Goal: Navigation & Orientation: Find specific page/section

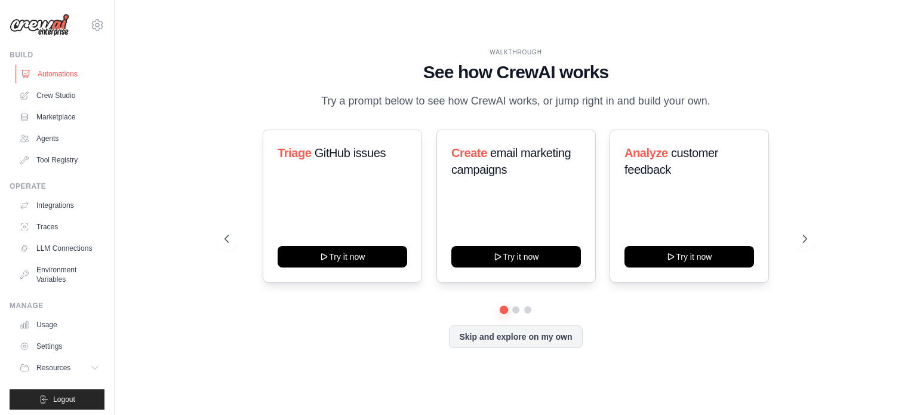
click at [74, 68] on link "Automations" at bounding box center [61, 73] width 90 height 19
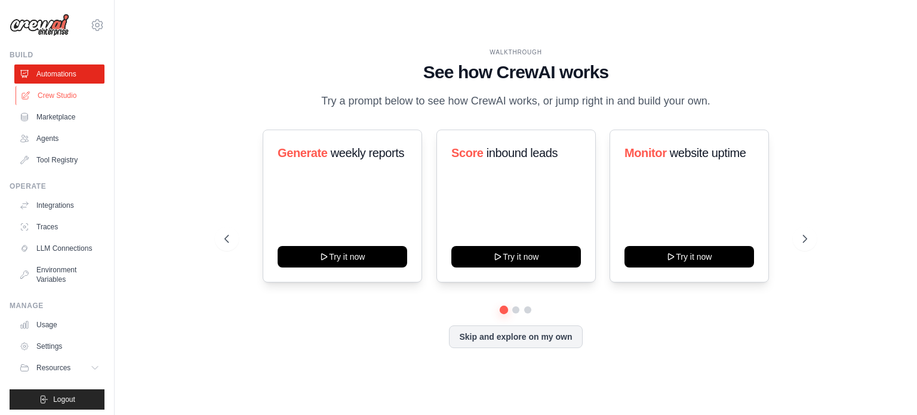
click at [57, 96] on link "Crew Studio" at bounding box center [61, 95] width 90 height 19
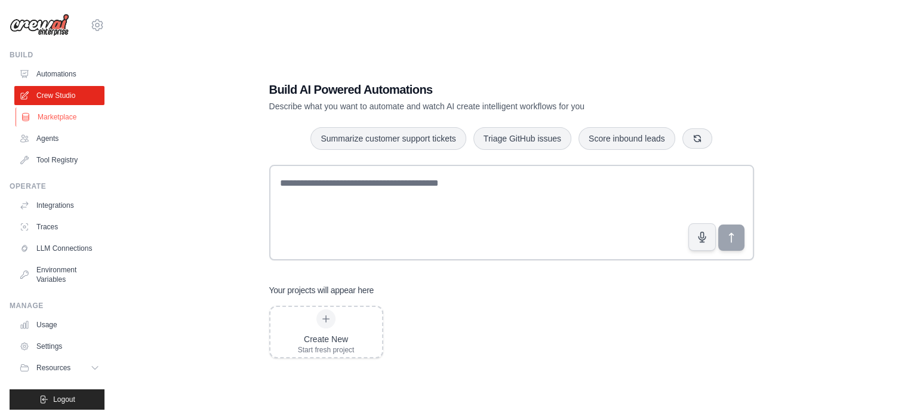
click at [58, 117] on link "Marketplace" at bounding box center [61, 116] width 90 height 19
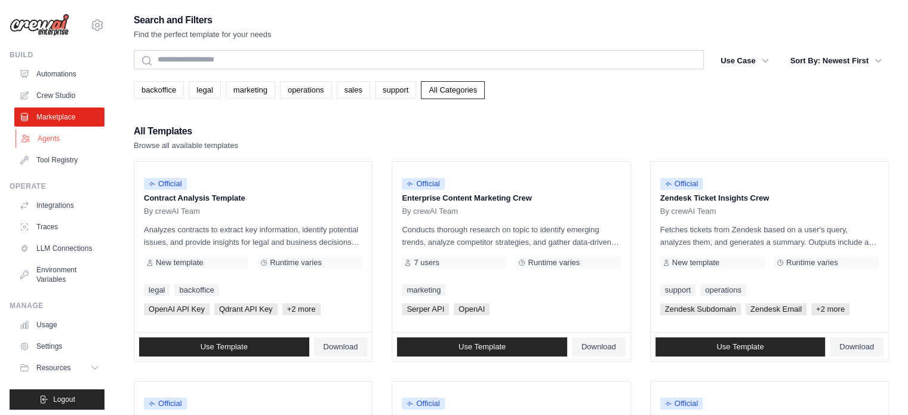
click at [45, 137] on link "Agents" at bounding box center [61, 138] width 90 height 19
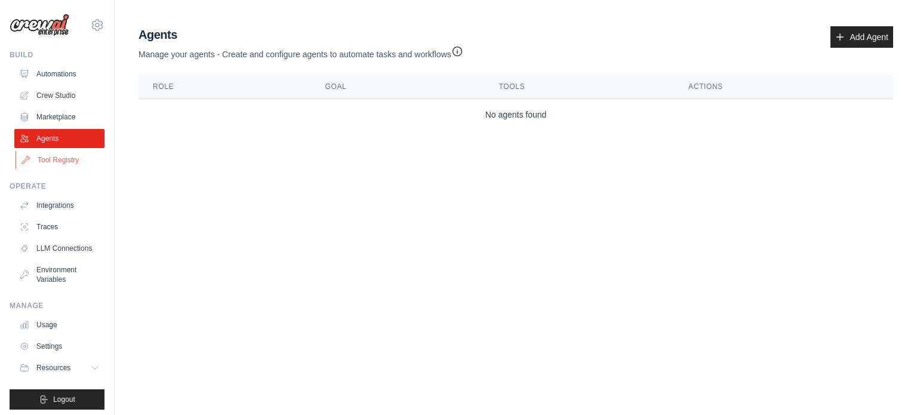
click at [64, 164] on link "Tool Registry" at bounding box center [61, 159] width 90 height 19
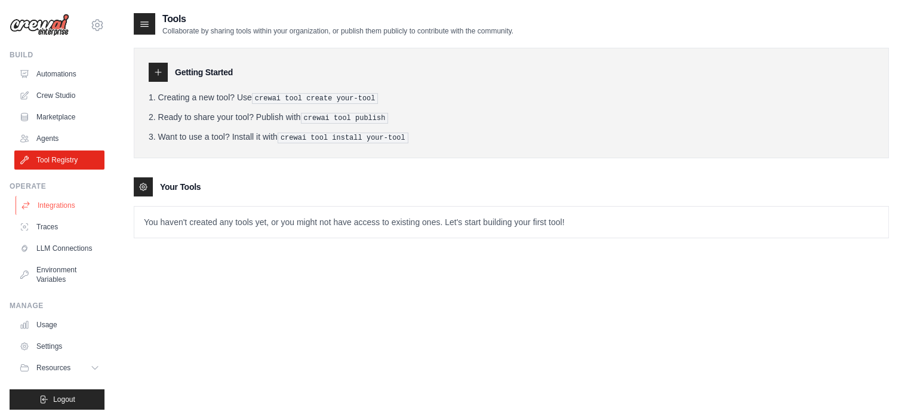
click at [60, 205] on link "Integrations" at bounding box center [61, 205] width 90 height 19
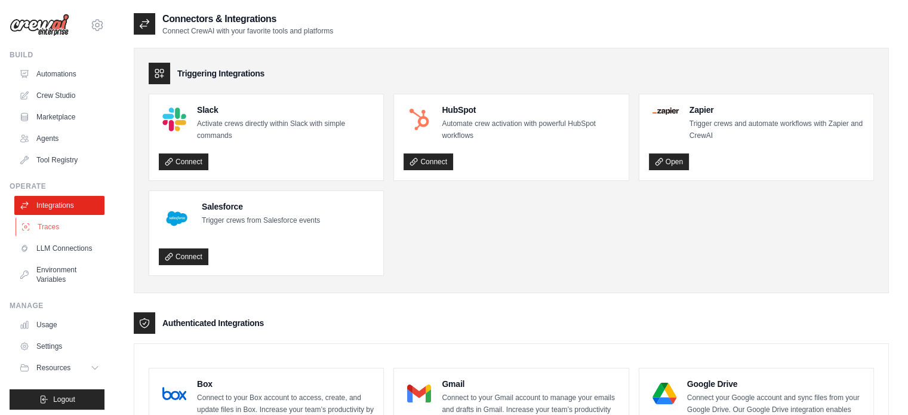
click at [81, 227] on link "Traces" at bounding box center [61, 226] width 90 height 19
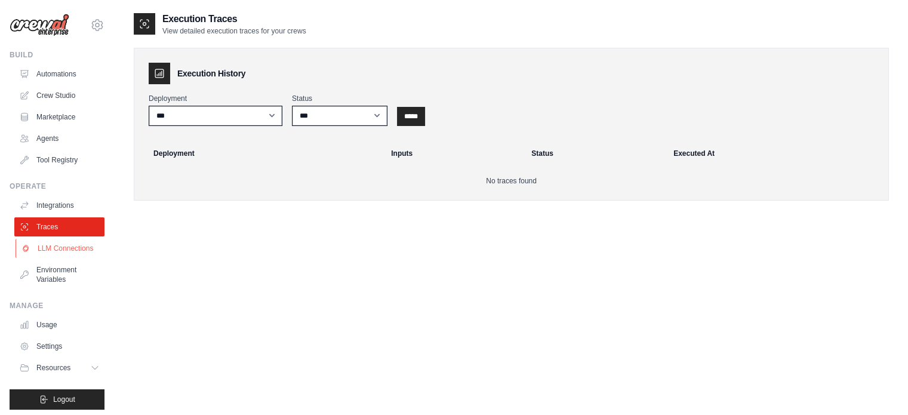
click at [76, 253] on link "LLM Connections" at bounding box center [61, 248] width 90 height 19
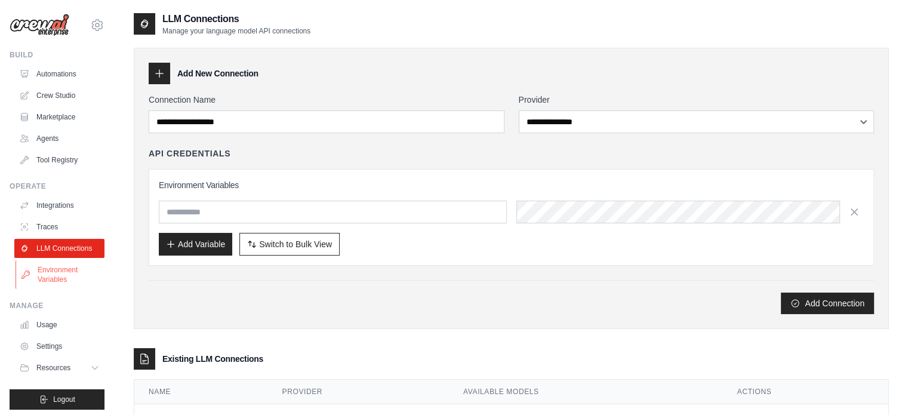
click at [72, 278] on link "Environment Variables" at bounding box center [61, 274] width 90 height 29
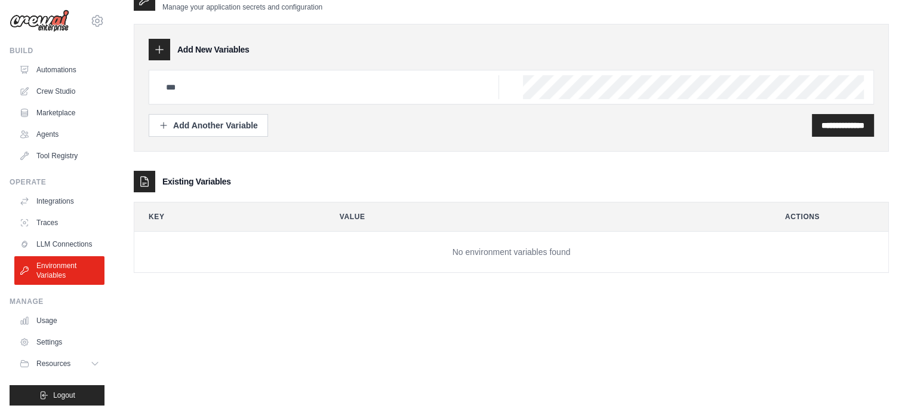
scroll to position [13, 0]
click at [60, 321] on link "Usage" at bounding box center [61, 320] width 90 height 19
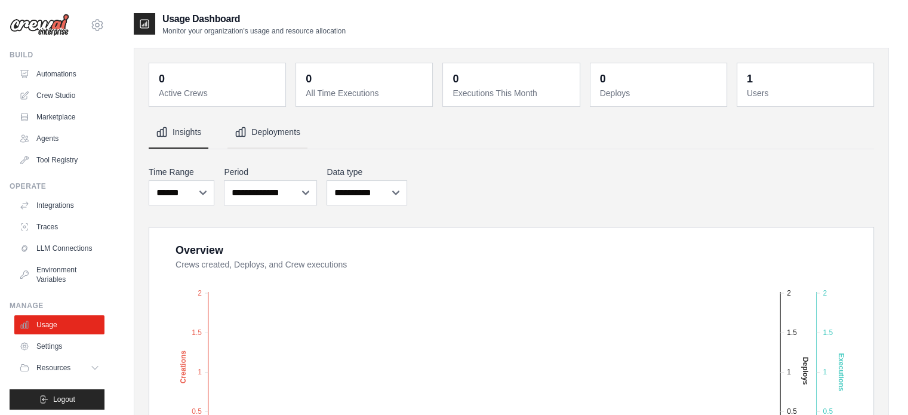
click at [270, 136] on button "Deployments" at bounding box center [267, 132] width 80 height 32
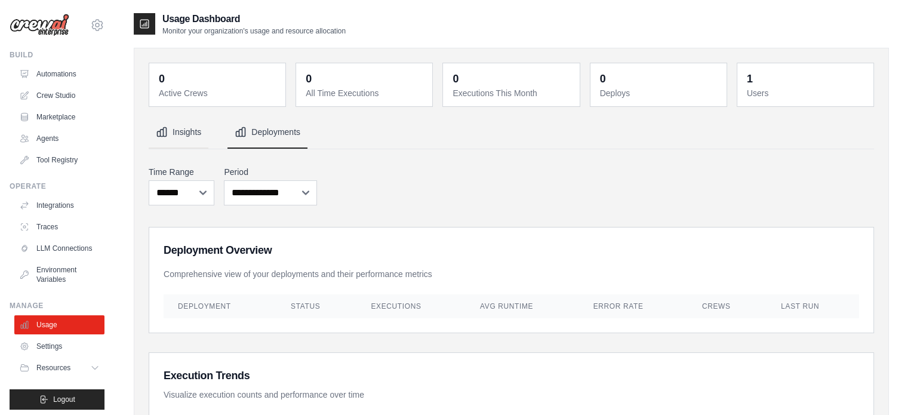
click at [189, 124] on button "Insights" at bounding box center [179, 132] width 60 height 32
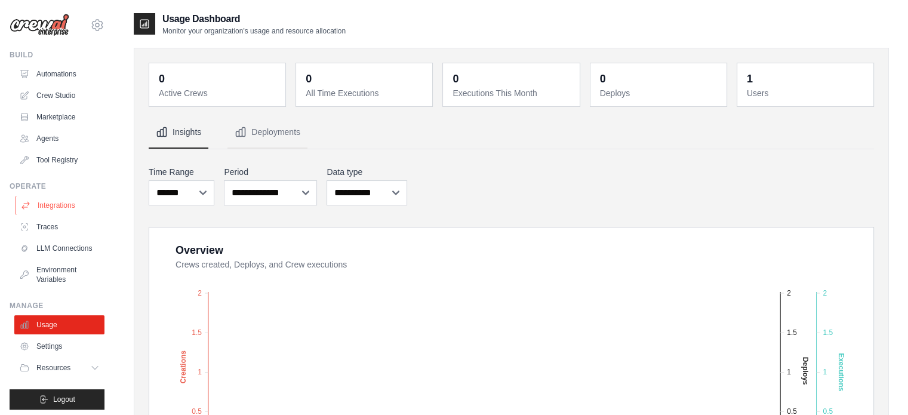
scroll to position [13, 0]
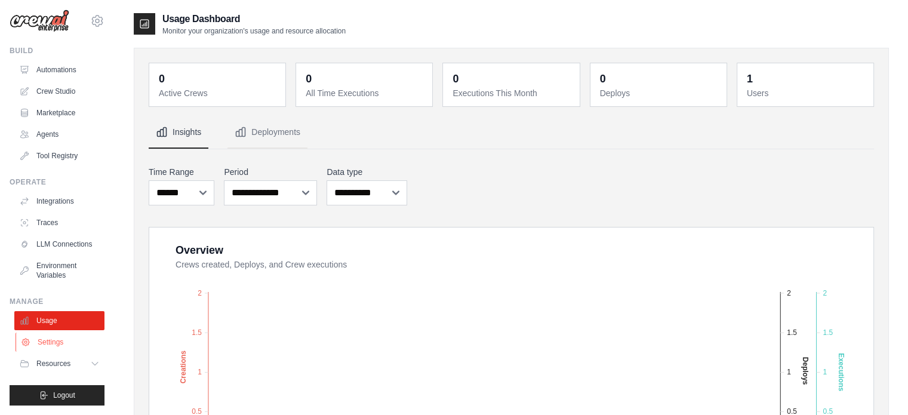
click at [57, 338] on link "Settings" at bounding box center [61, 342] width 90 height 19
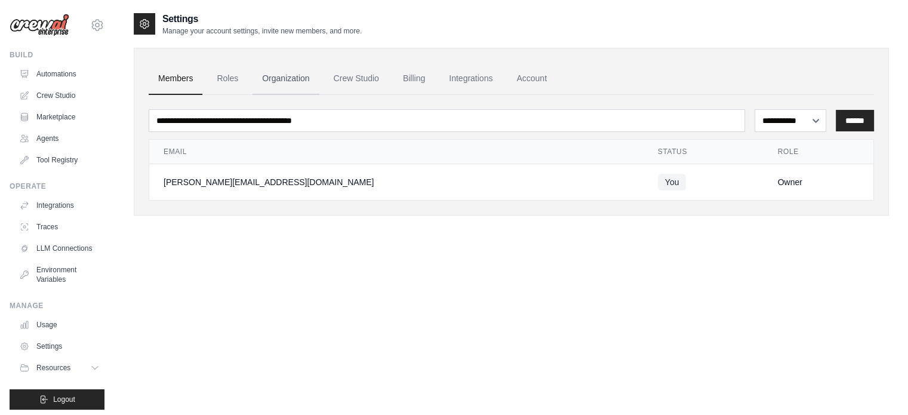
click at [286, 77] on link "Organization" at bounding box center [286, 79] width 66 height 32
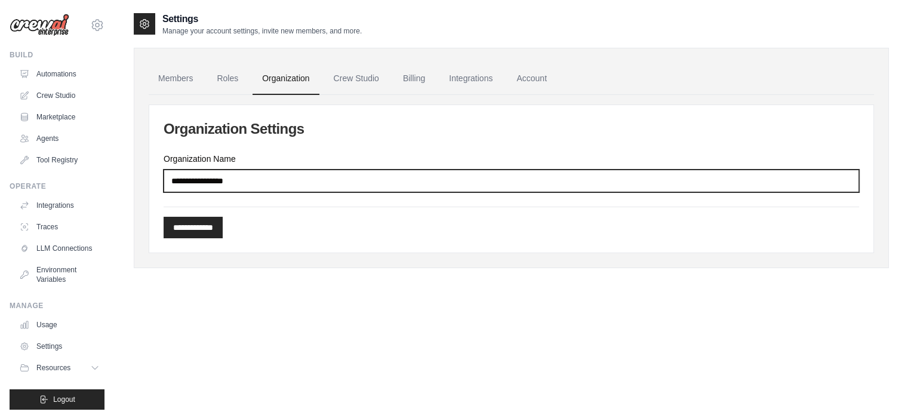
click at [287, 181] on input "Organization Name" at bounding box center [511, 181] width 695 height 23
click at [282, 181] on input "Organization Name" at bounding box center [511, 181] width 695 height 23
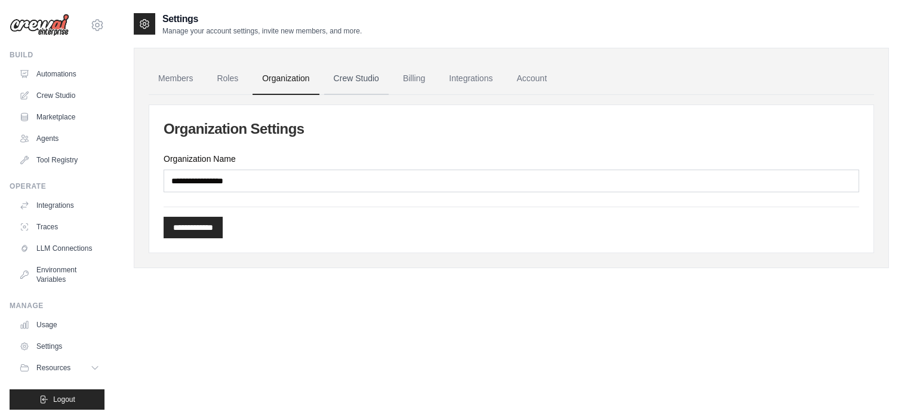
click at [367, 71] on link "Crew Studio" at bounding box center [356, 79] width 64 height 32
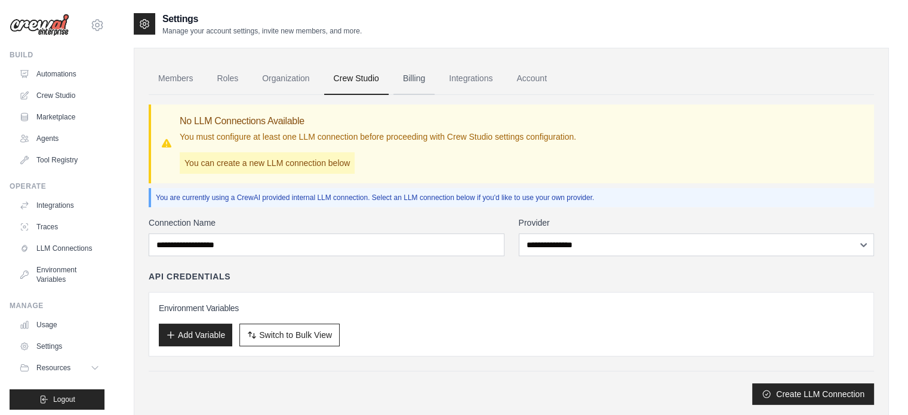
click at [412, 81] on link "Billing" at bounding box center [413, 79] width 41 height 32
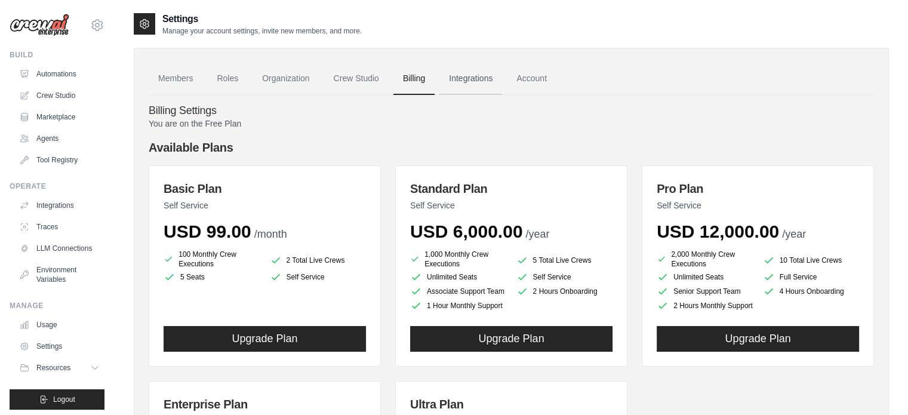
click at [470, 79] on link "Integrations" at bounding box center [470, 79] width 63 height 32
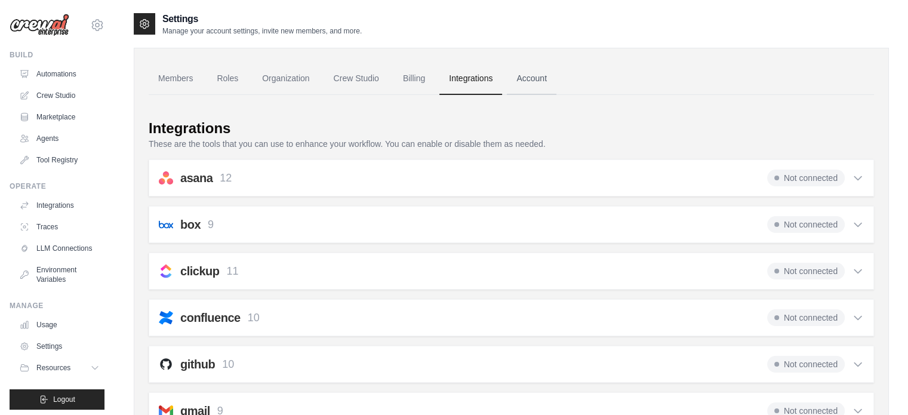
click at [535, 79] on link "Account" at bounding box center [532, 79] width 50 height 32
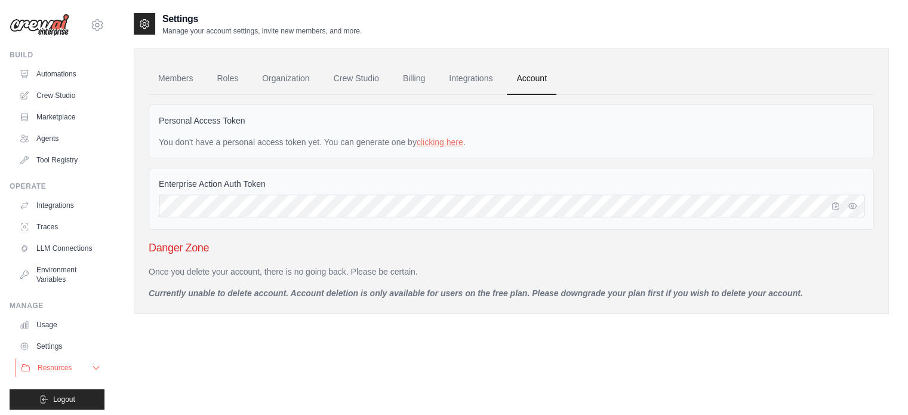
click at [91, 373] on icon at bounding box center [96, 368] width 10 height 10
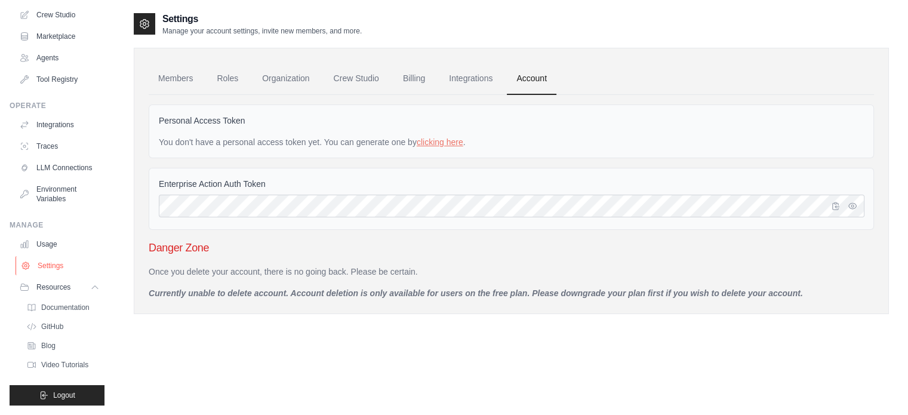
scroll to position [90, 0]
click at [91, 288] on icon at bounding box center [96, 287] width 10 height 10
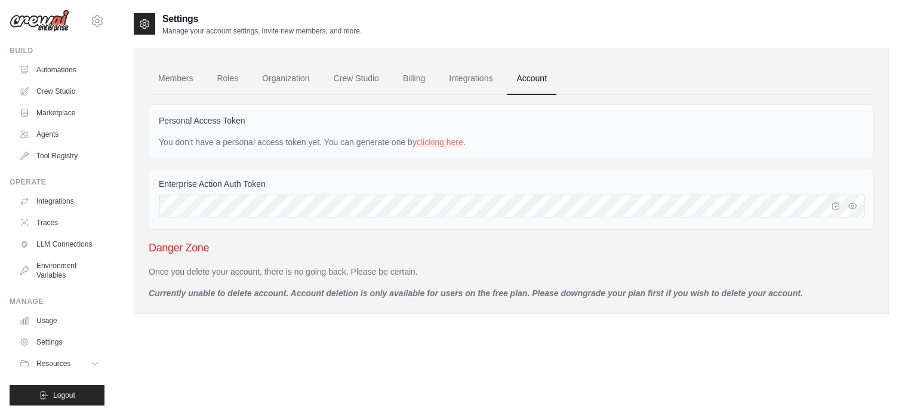
scroll to position [0, 0]
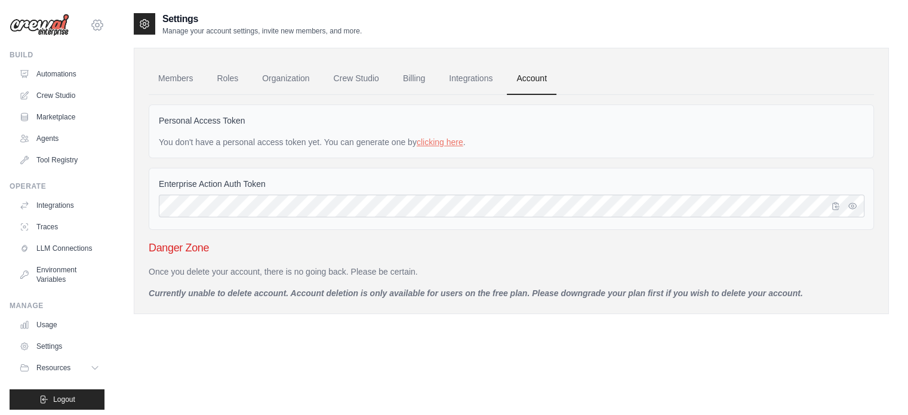
click at [91, 28] on icon at bounding box center [97, 25] width 14 height 14
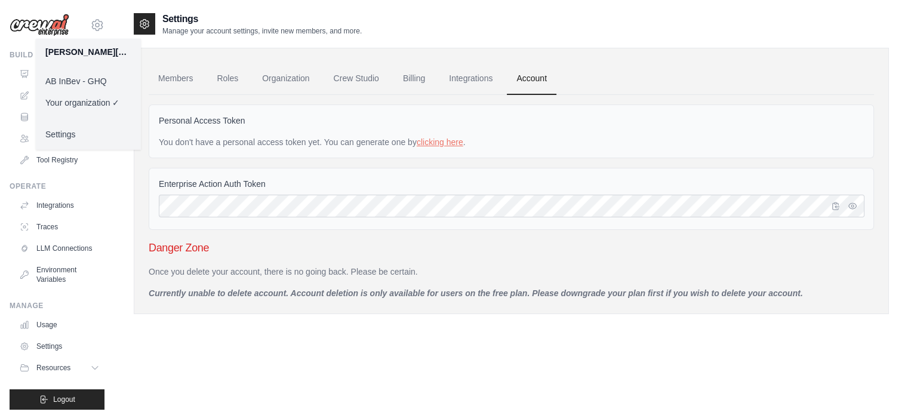
click at [90, 84] on link "AB InBev - GHQ" at bounding box center [88, 80] width 105 height 21
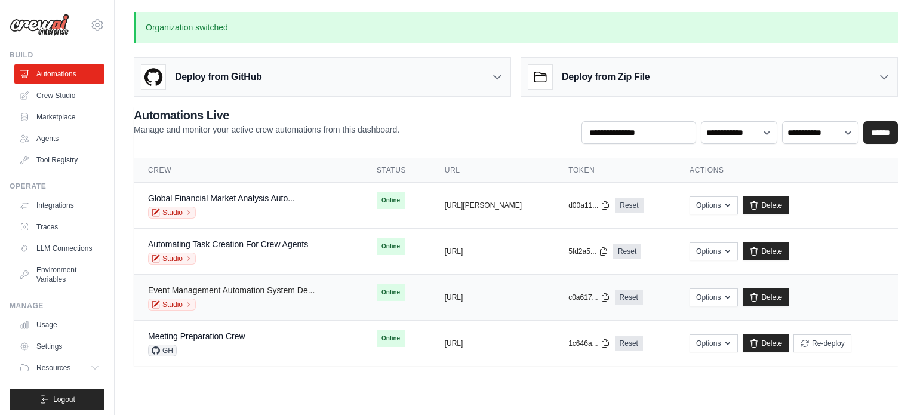
click at [269, 290] on link "Event Management Automation System De..." at bounding box center [231, 290] width 167 height 10
